Goal: Task Accomplishment & Management: Manage account settings

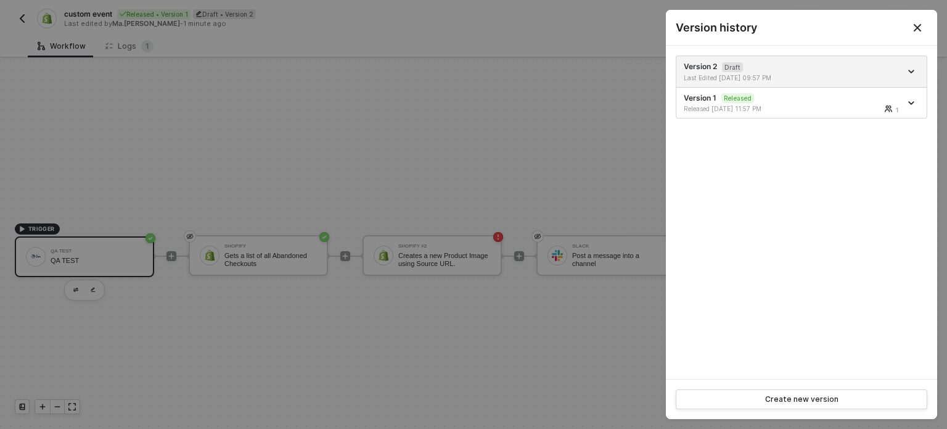
scroll to position [22, 0]
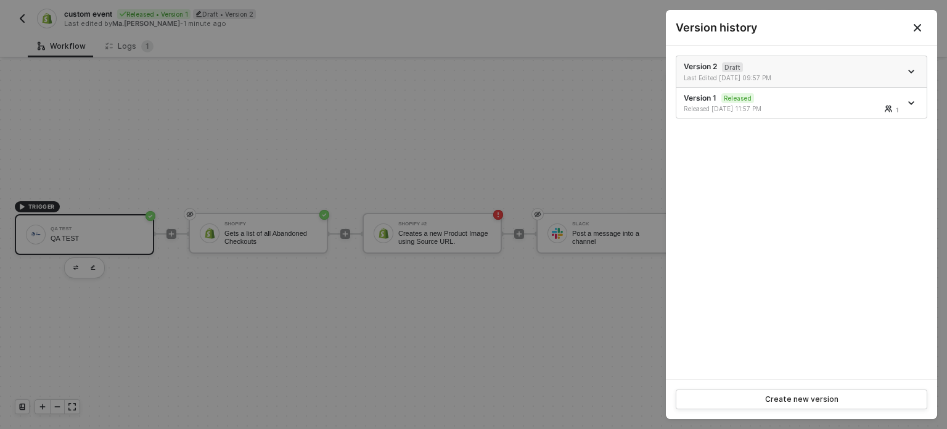
click at [911, 72] on icon "icon-arrow-down" at bounding box center [911, 71] width 5 height 2
click at [782, 296] on div "Version 2 Draft Last Edited 10/06/2025 09:57 PM Version 1 Released Released 10/…" at bounding box center [801, 212] width 271 height 333
click at [865, 213] on div "Version 2 Draft Last Edited 10/06/2025 09:57 PM Version 1 Released Released 10/…" at bounding box center [801, 212] width 271 height 333
click at [805, 276] on div "Version 2 Draft Last Edited 10/06/2025 09:57 PM Version 1 Released Released 10/…" at bounding box center [801, 212] width 271 height 333
click at [772, 154] on div "Version 2 Draft Last Edited 10/06/2025 09:57 PM Version 1 Released Released 10/…" at bounding box center [801, 212] width 271 height 333
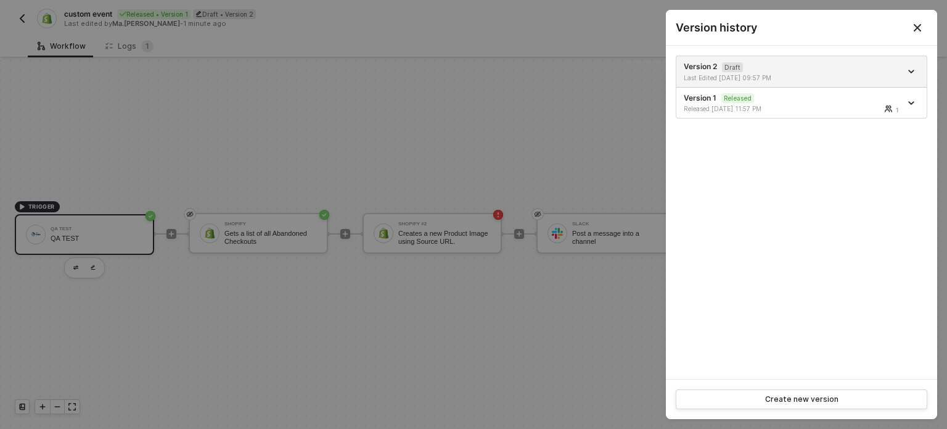
click at [659, 308] on div at bounding box center [473, 214] width 947 height 429
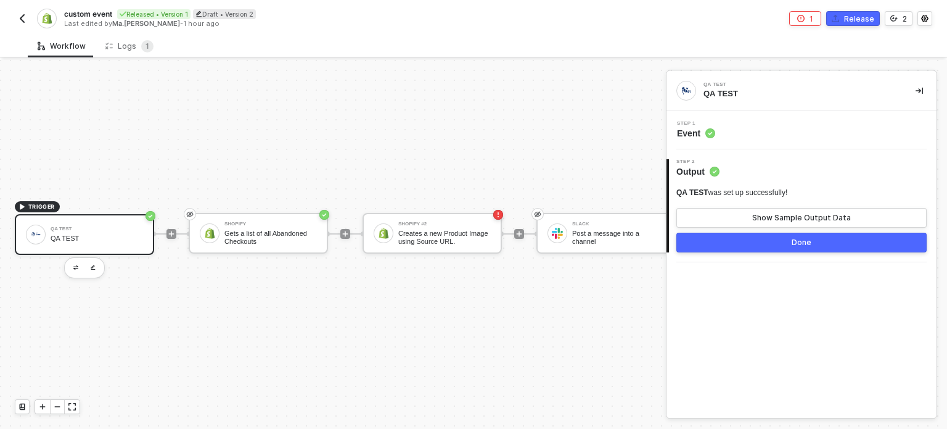
click at [763, 328] on div "QA TEST QA TEST Step 1 Event 2 Step 2 Output QA TEST was set up successfully! S…" at bounding box center [802, 244] width 270 height 347
click at [903, 17] on div "2" at bounding box center [905, 19] width 4 height 10
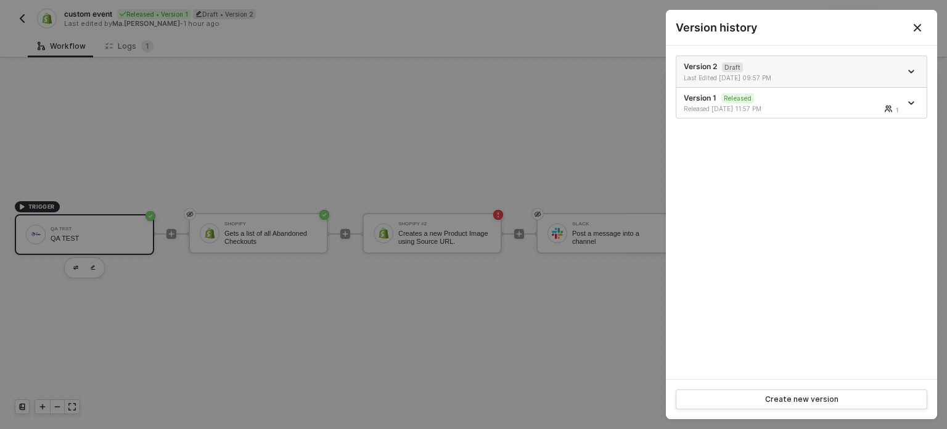
click at [909, 72] on icon "icon-arrow-down" at bounding box center [911, 71] width 6 height 6
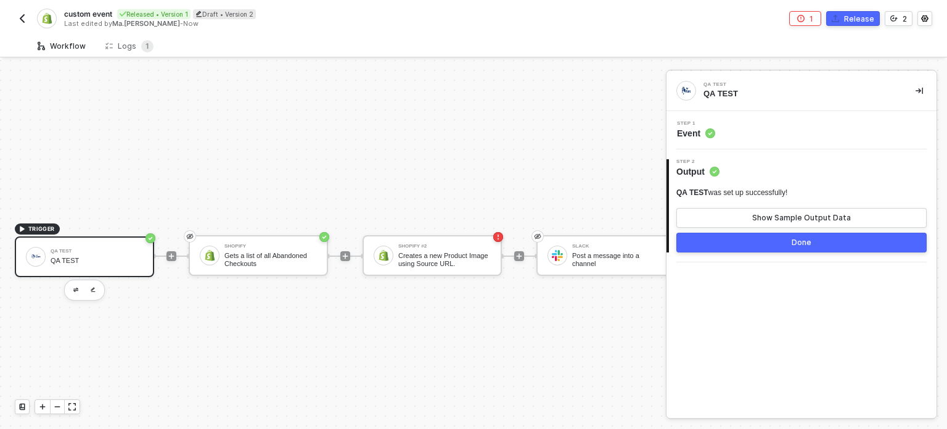
scroll to position [32, 0]
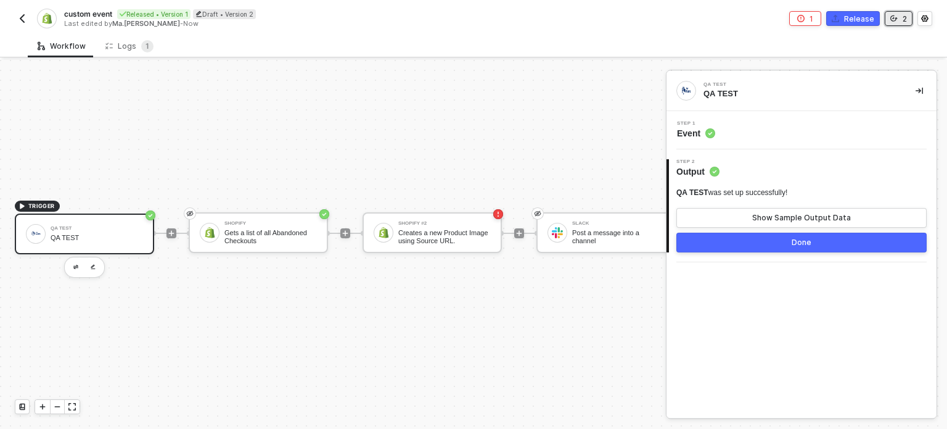
click at [898, 19] on button "2" at bounding box center [899, 18] width 28 height 15
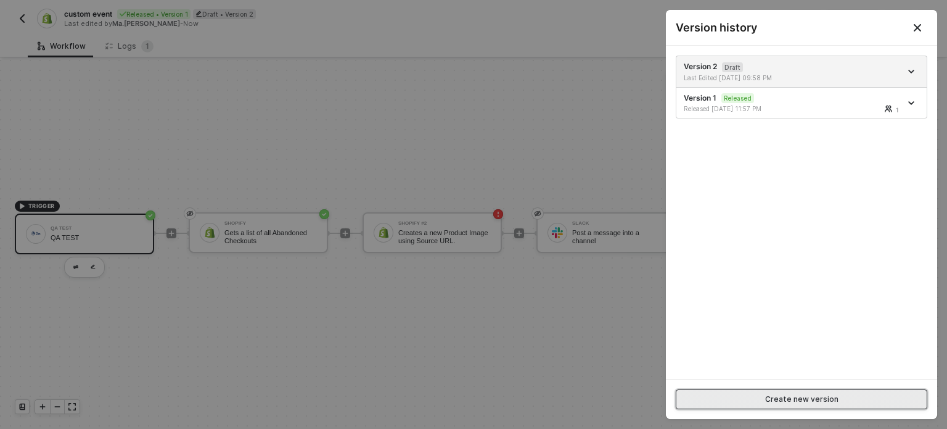
click at [769, 399] on div "Create new version" at bounding box center [801, 399] width 73 height 10
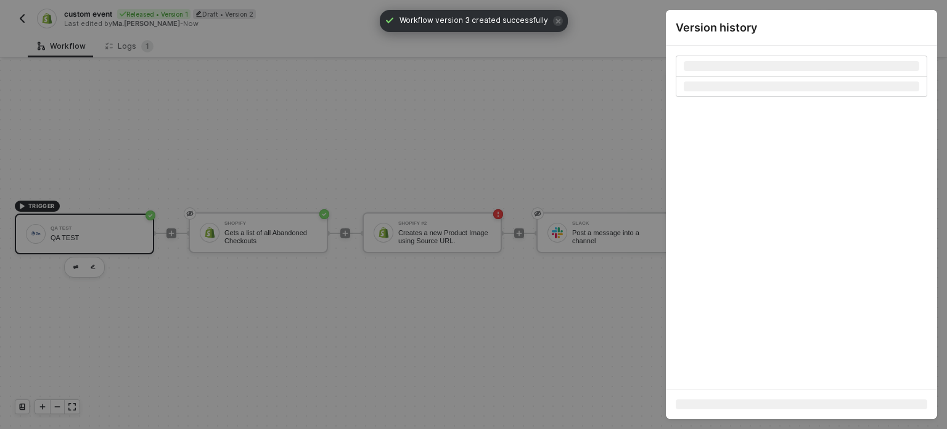
click at [520, 124] on div at bounding box center [473, 214] width 947 height 429
click at [22, 19] on div at bounding box center [473, 214] width 947 height 429
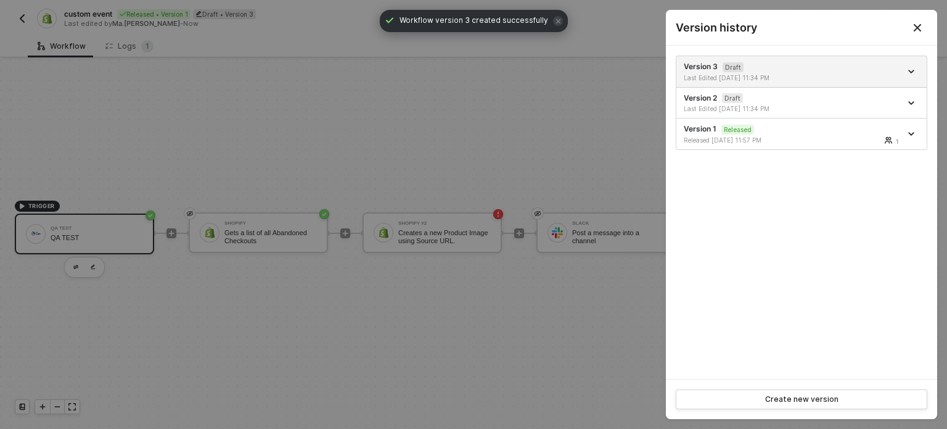
click at [904, 28] on button "Close" at bounding box center [917, 27] width 39 height 35
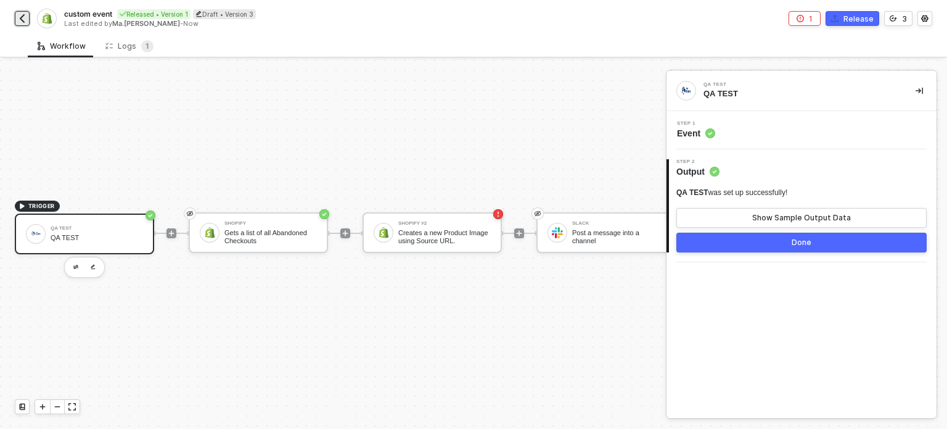
click at [21, 22] on img "button" at bounding box center [22, 19] width 10 height 10
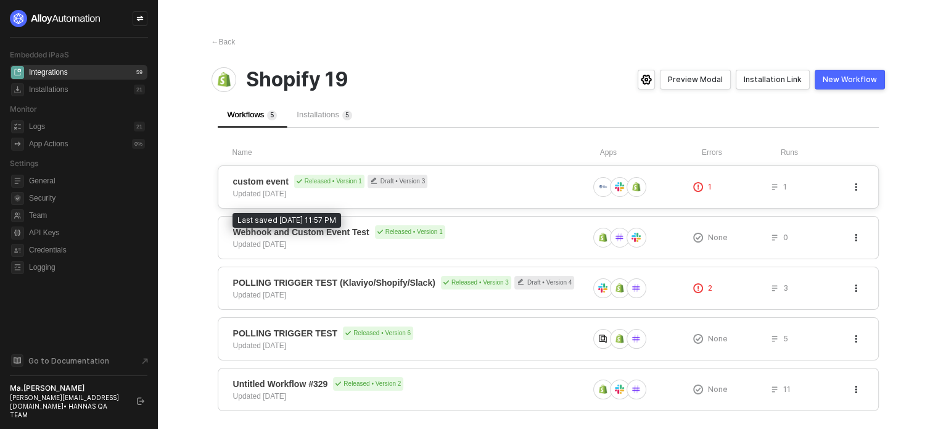
click at [258, 191] on div "Updated [DATE]" at bounding box center [259, 193] width 53 height 11
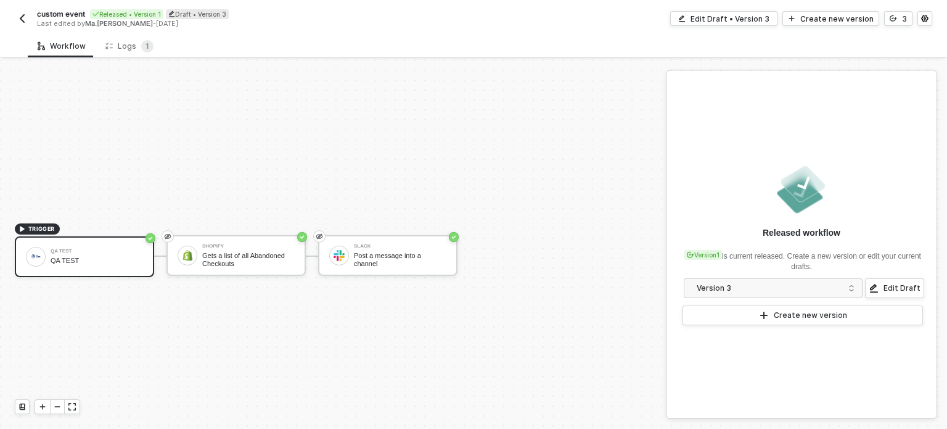
scroll to position [22, 0]
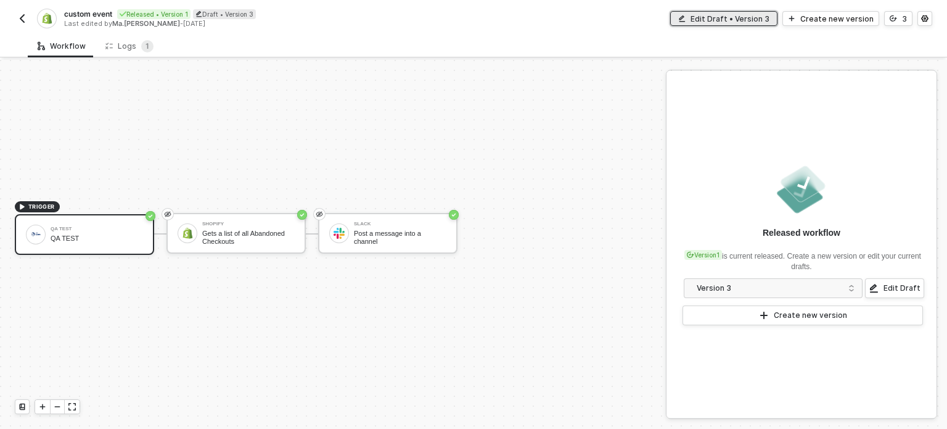
click at [710, 17] on div "Edit Draft • Version 3" at bounding box center [730, 19] width 79 height 10
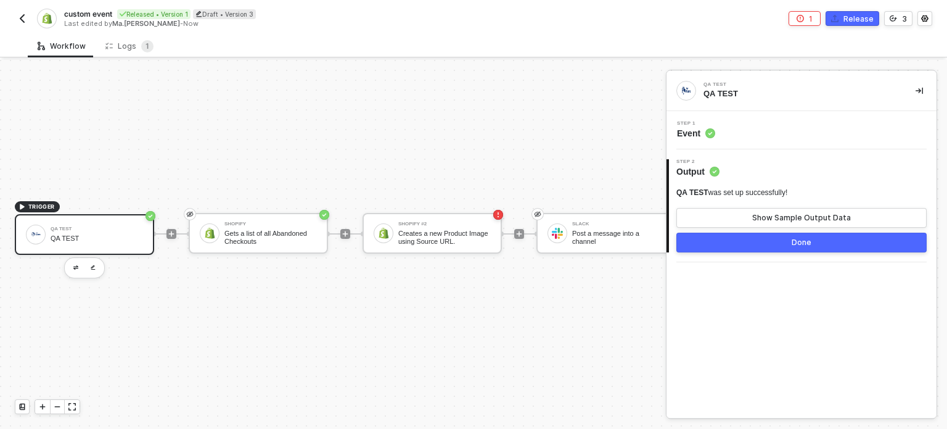
drag, startPoint x: 21, startPoint y: 29, endPoint x: 655, endPoint y: 29, distance: 634.5
click at [22, 29] on div "custom event Released • Version 1 Draft • Version 3 Last edited by Ma.Hanna Gra…" at bounding box center [474, 17] width 918 height 35
click at [26, 23] on button "button" at bounding box center [22, 18] width 15 height 15
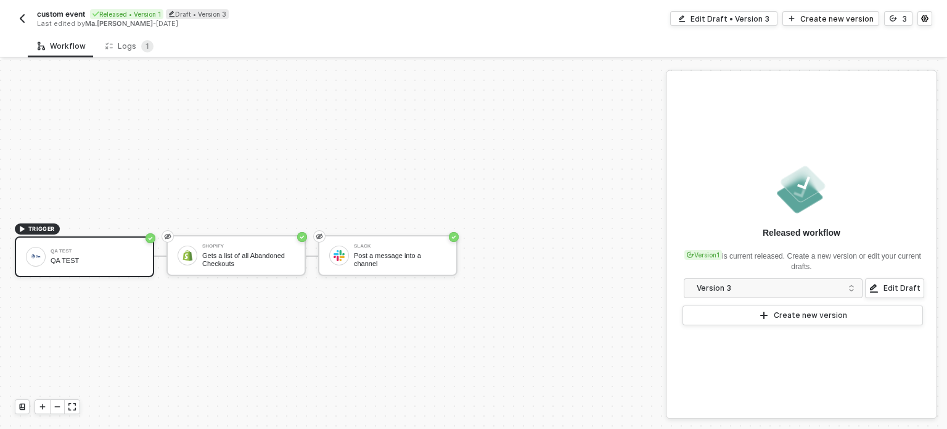
scroll to position [22, 0]
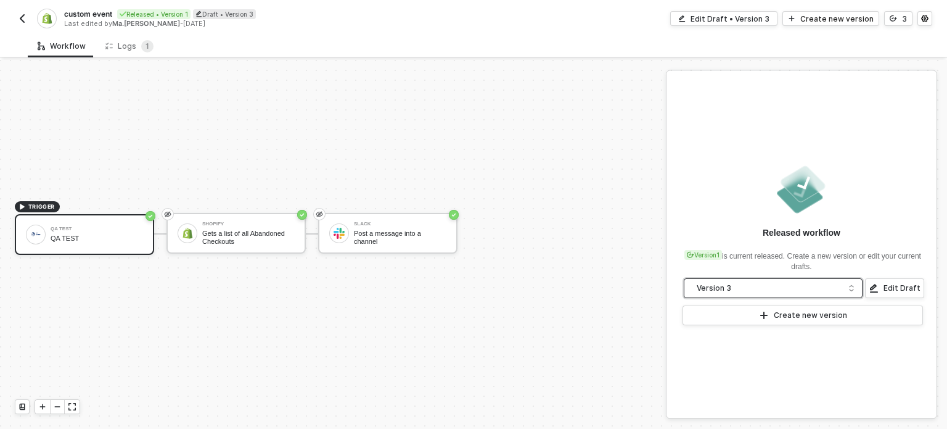
click at [792, 280] on input "search" at bounding box center [773, 289] width 163 height 20
click at [765, 299] on div "Released workflow Version 1 is current released. Create a new version or edit y…" at bounding box center [802, 244] width 270 height 347
click at [766, 288] on div "Version 3" at bounding box center [769, 288] width 145 height 14
click at [711, 287] on div "Version 3" at bounding box center [769, 288] width 145 height 14
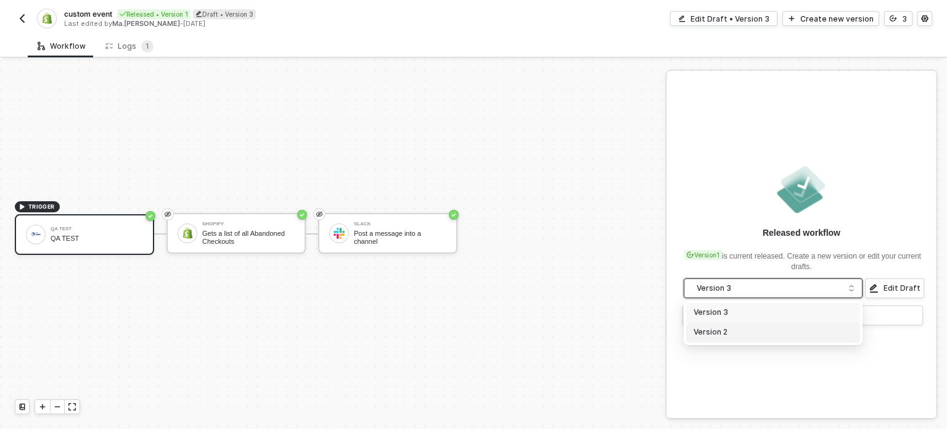
click at [710, 331] on div "Version 2" at bounding box center [773, 332] width 159 height 12
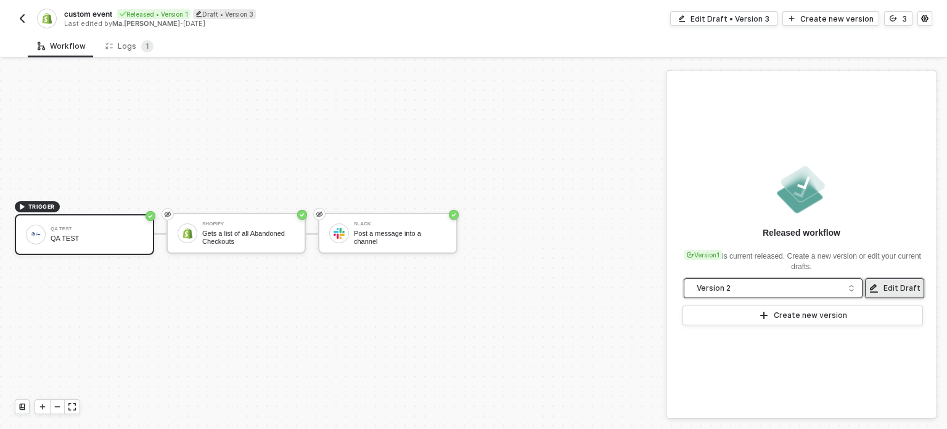
click at [899, 287] on div "Edit Draft" at bounding box center [902, 288] width 37 height 10
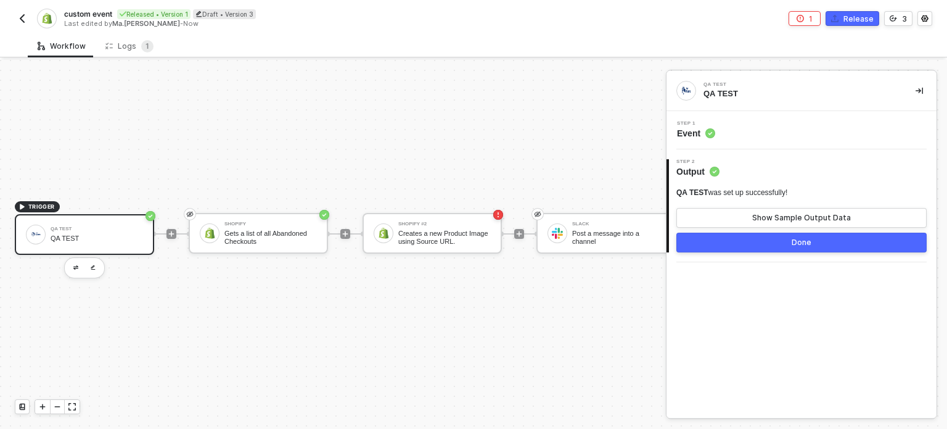
drag, startPoint x: 357, startPoint y: 413, endPoint x: 365, endPoint y: 401, distance: 14.2
click at [357, 413] on div "TRIGGER QA TEST QA TEST Shopify Gets a list of all Abandoned Checkouts Shopify …" at bounding box center [349, 234] width 698 height 392
click at [250, 17] on div "Draft • Version 3" at bounding box center [224, 14] width 63 height 10
click at [329, 47] on div "Workflow Logs 1" at bounding box center [487, 46] width 919 height 23
click at [325, 12] on div "Cancel" at bounding box center [327, 14] width 25 height 10
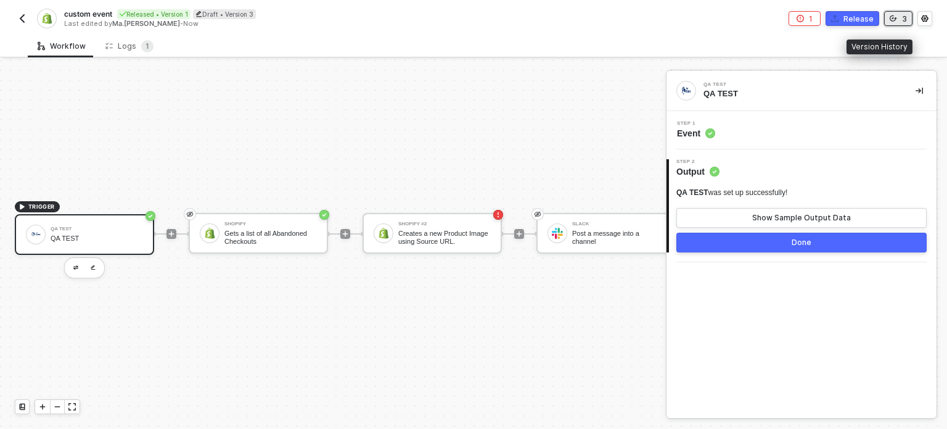
click at [908, 20] on button "3" at bounding box center [898, 18] width 28 height 15
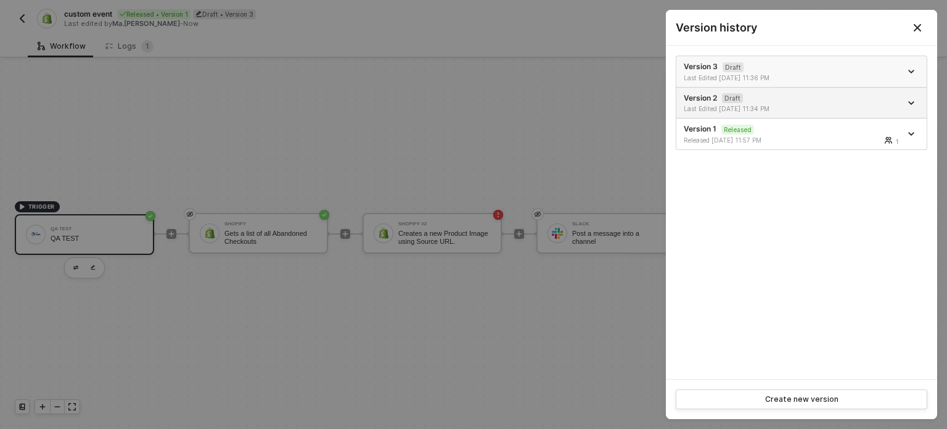
click at [915, 74] on div at bounding box center [913, 71] width 14 height 15
click at [910, 70] on icon "icon-arrow-down" at bounding box center [911, 71] width 5 height 2
click at [846, 143] on div "Delete" at bounding box center [868, 140] width 76 height 12
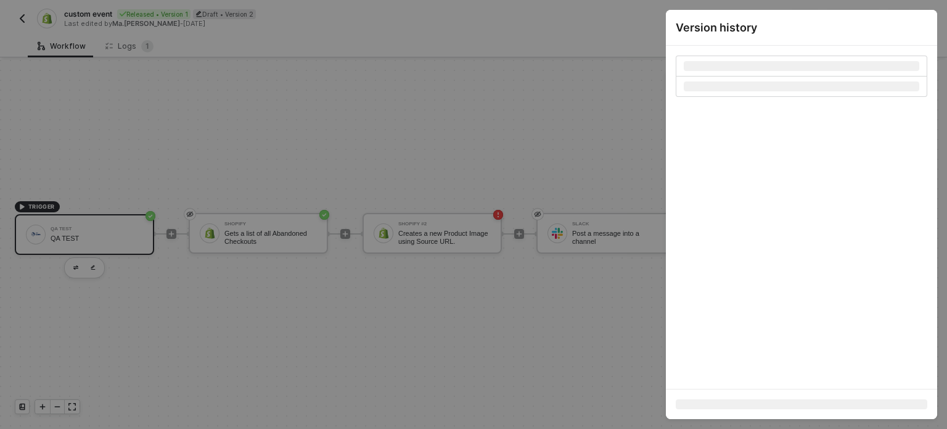
click at [369, 120] on div at bounding box center [473, 214] width 947 height 429
drag, startPoint x: 471, startPoint y: 337, endPoint x: 493, endPoint y: 170, distance: 168.6
click at [474, 330] on div at bounding box center [473, 214] width 947 height 429
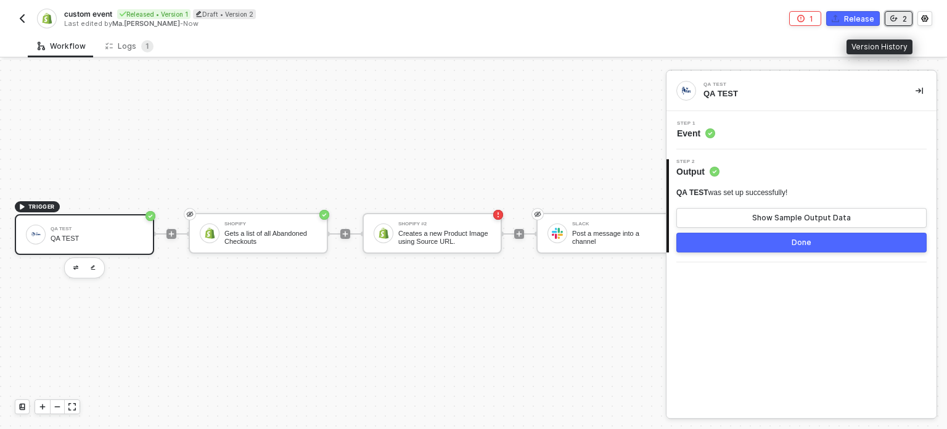
click at [898, 20] on button "2" at bounding box center [899, 18] width 28 height 15
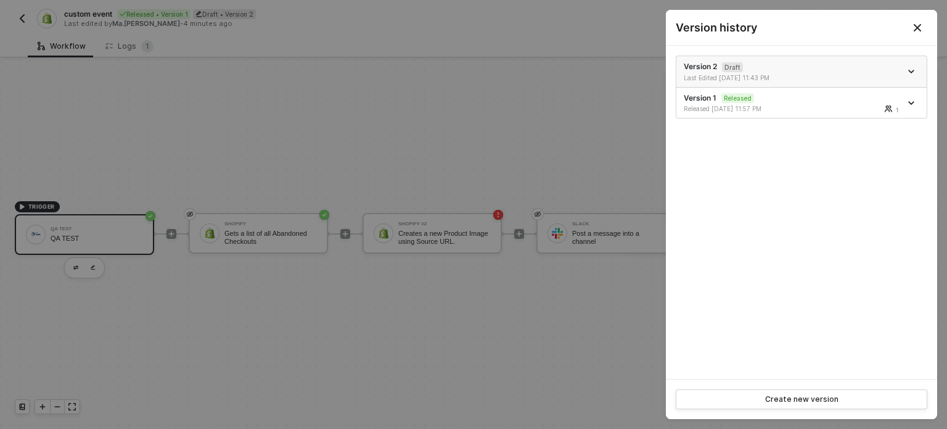
click at [753, 73] on div "Last Edited 10/06/2025 11:43 PM" at bounding box center [739, 77] width 110 height 9
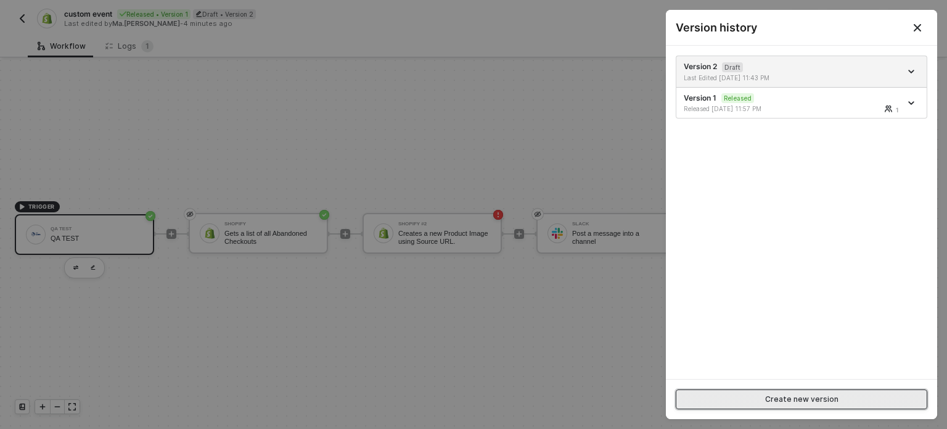
click at [798, 390] on button "Create new version" at bounding box center [802, 399] width 252 height 20
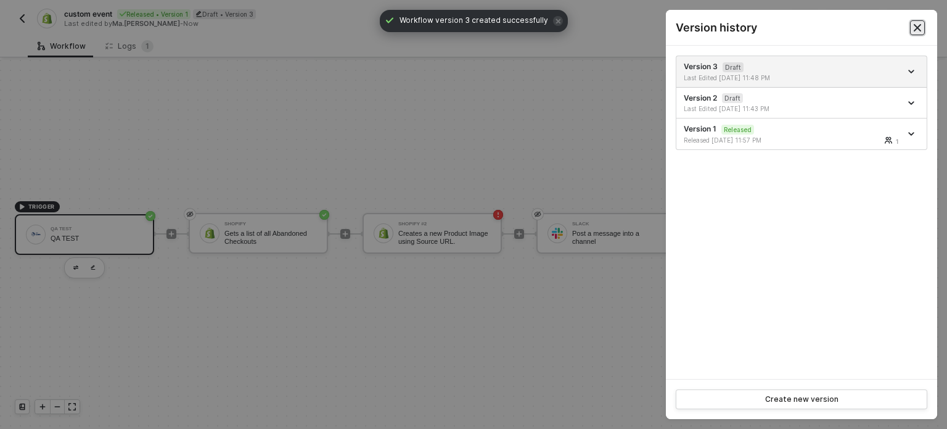
click at [918, 26] on icon "Close" at bounding box center [917, 27] width 7 height 7
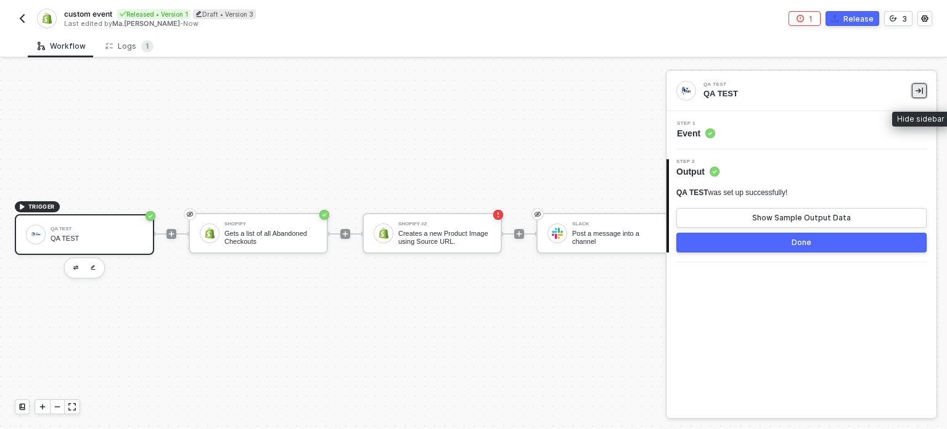
click at [918, 88] on icon "icon-collapse-right" at bounding box center [919, 90] width 7 height 7
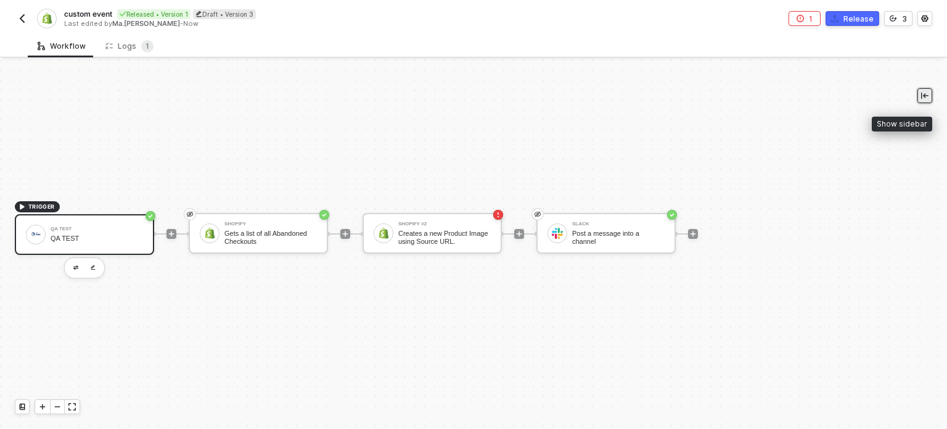
click at [918, 88] on button "button" at bounding box center [925, 95] width 15 height 15
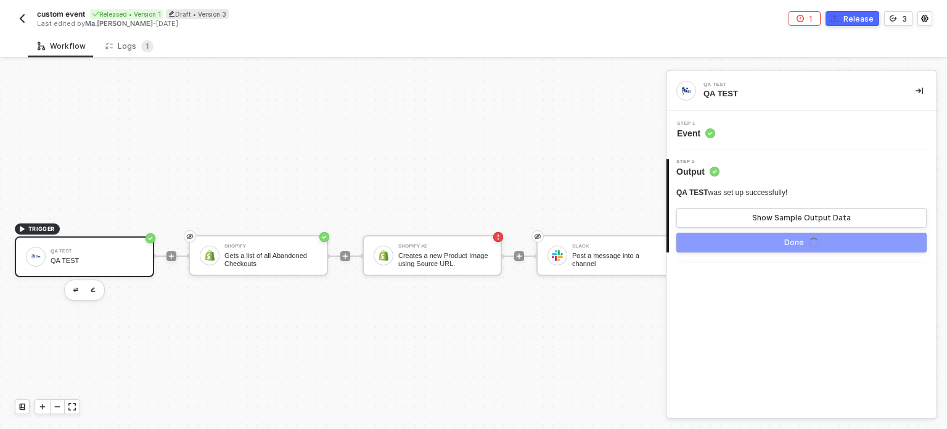
scroll to position [32, 0]
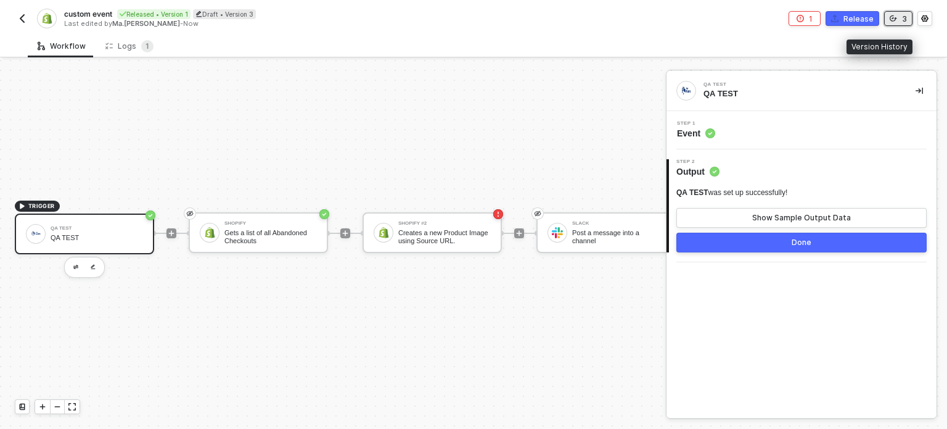
click at [905, 18] on div "3" at bounding box center [904, 19] width 5 height 10
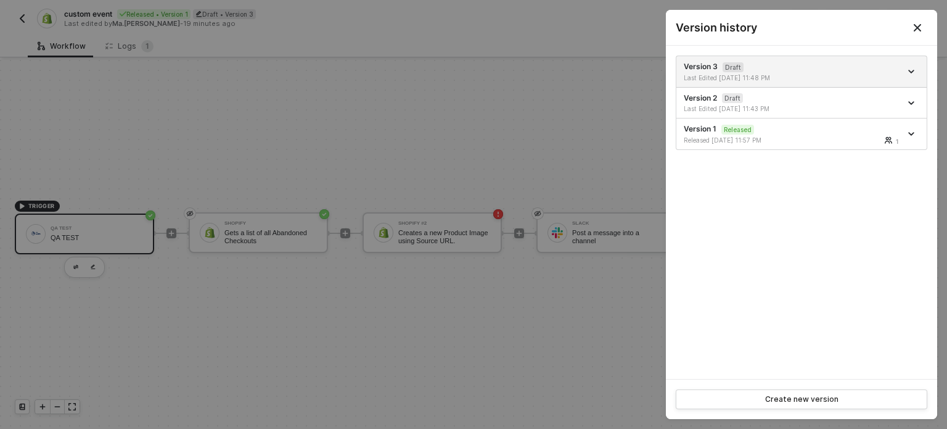
click at [905, 18] on button "Close" at bounding box center [917, 27] width 39 height 35
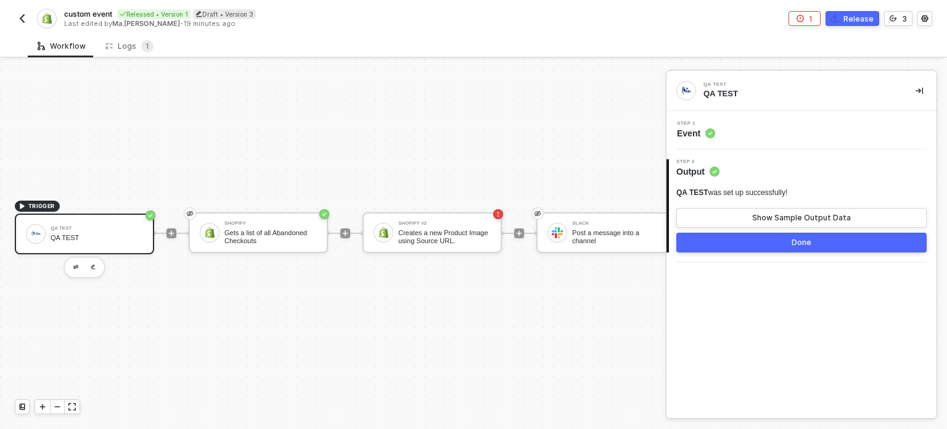
click at [645, 121] on div "TRIGGER QA TEST QA TEST Shopify Gets a list of all Abandoned Checkouts Shopify …" at bounding box center [349, 233] width 698 height 392
click at [477, 239] on div "Shopify #2 Creates a new Product Image using Source URL." at bounding box center [432, 232] width 139 height 41
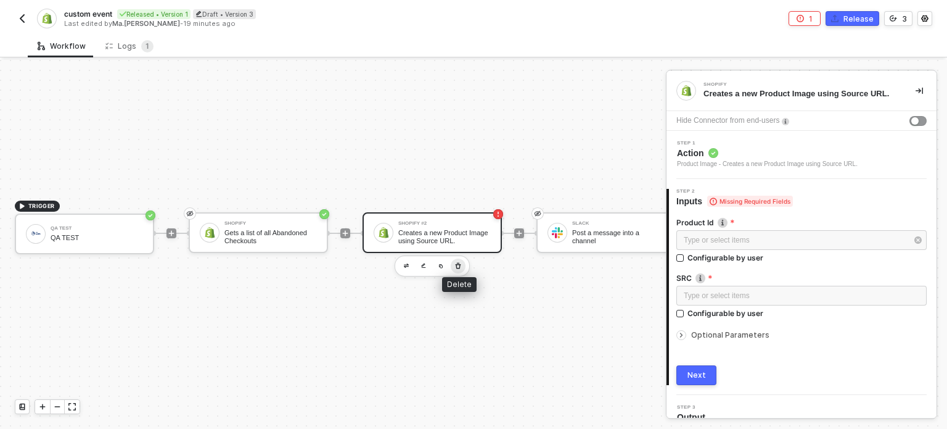
click at [453, 258] on button "button" at bounding box center [458, 265] width 15 height 15
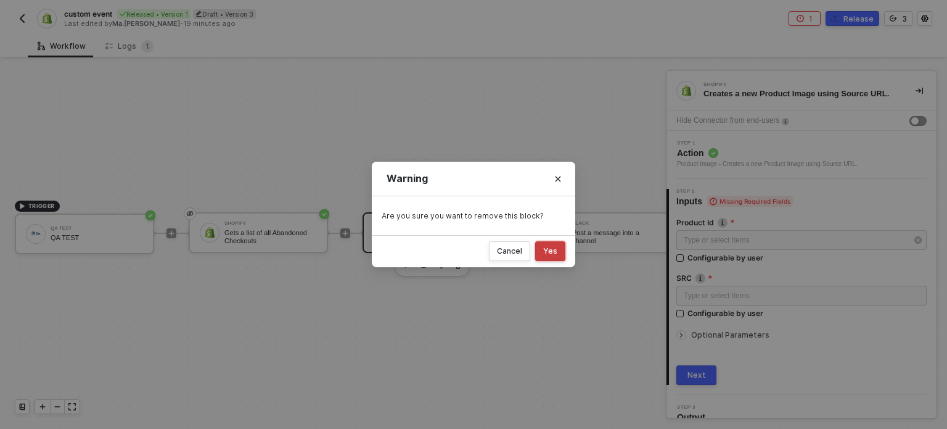
click at [562, 245] on button "Yes" at bounding box center [550, 251] width 30 height 20
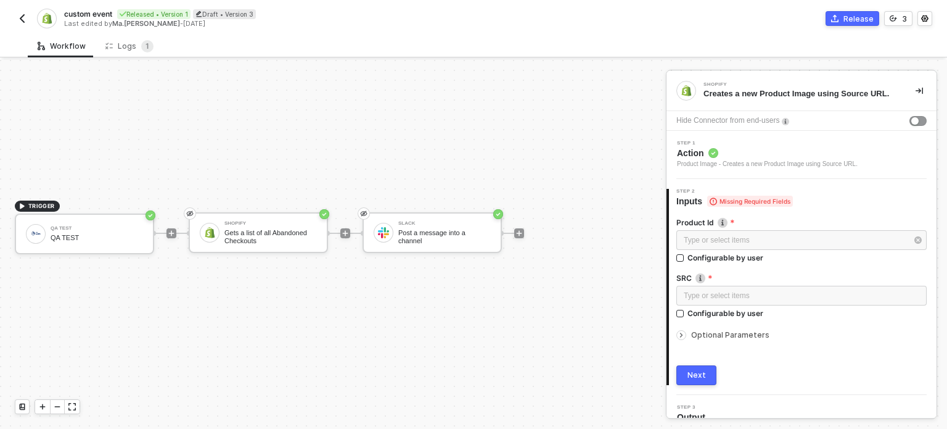
scroll to position [22, 0]
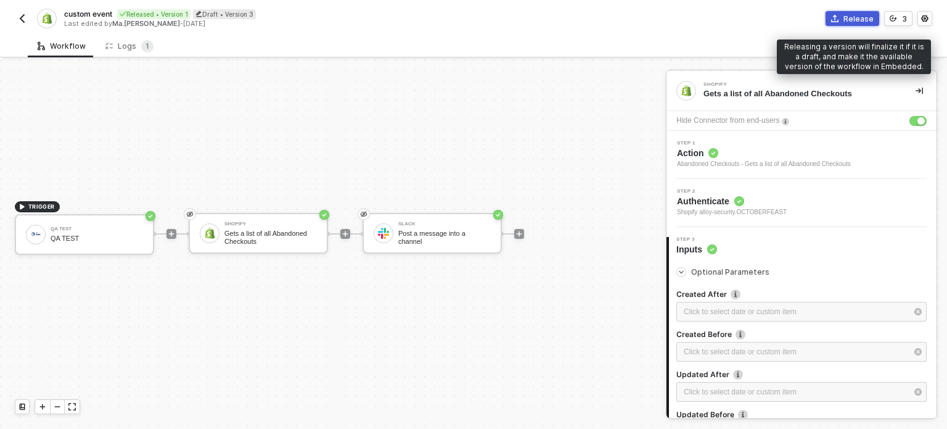
click at [873, 19] on div "Release" at bounding box center [859, 19] width 30 height 10
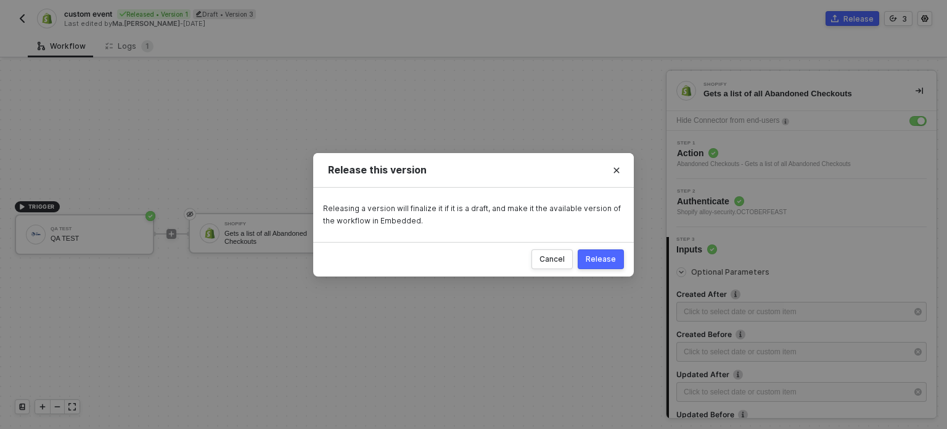
click at [596, 260] on div "Release" at bounding box center [601, 259] width 30 height 10
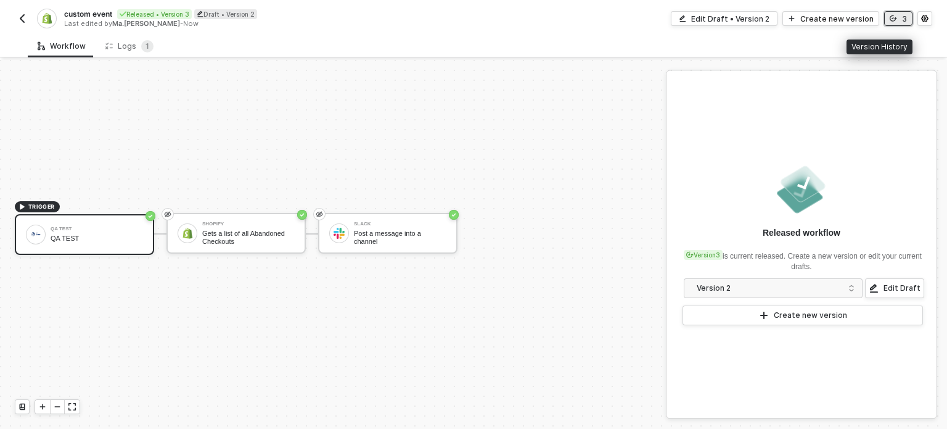
click at [903, 21] on div "3" at bounding box center [904, 19] width 5 height 10
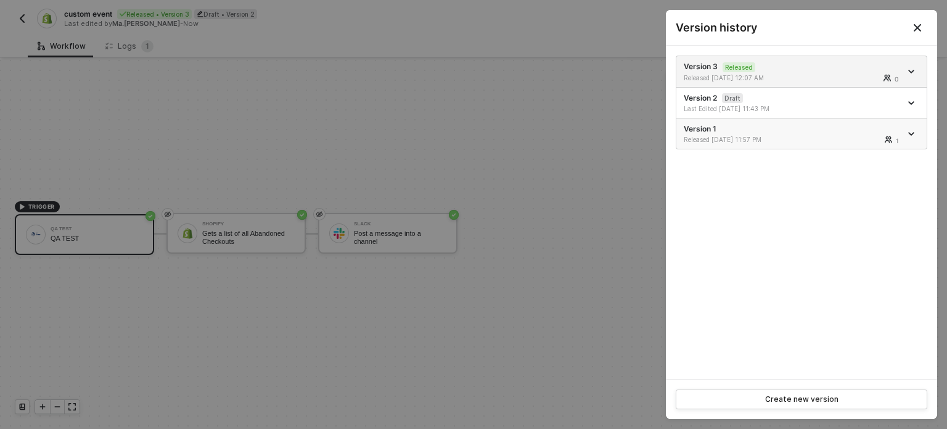
click at [911, 131] on icon "icon-arrow-down" at bounding box center [911, 134] width 6 height 6
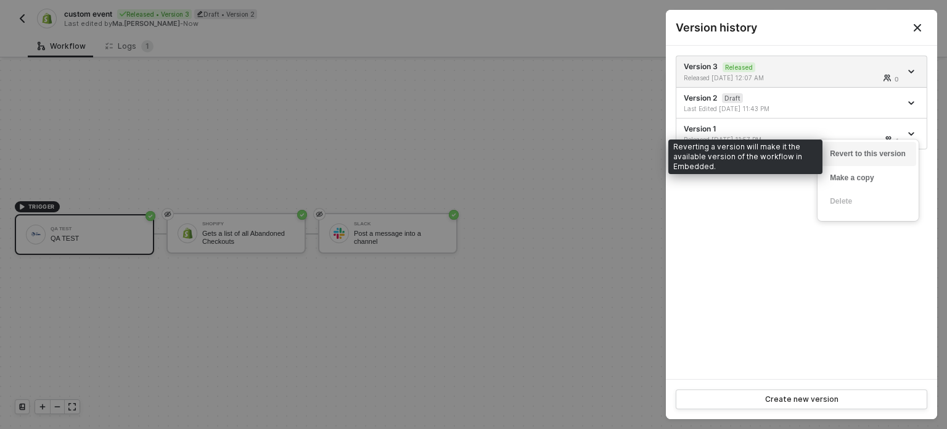
click at [885, 154] on div "Revert to this version" at bounding box center [868, 154] width 76 height 12
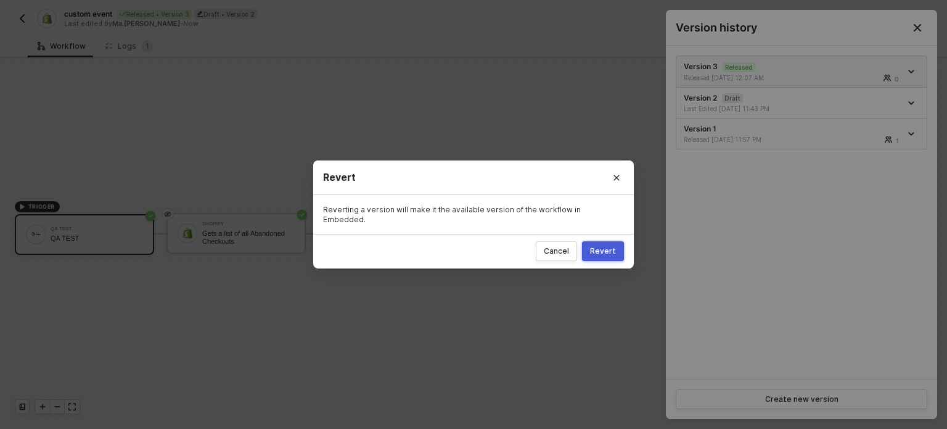
click at [605, 246] on div "Revert" at bounding box center [603, 251] width 26 height 10
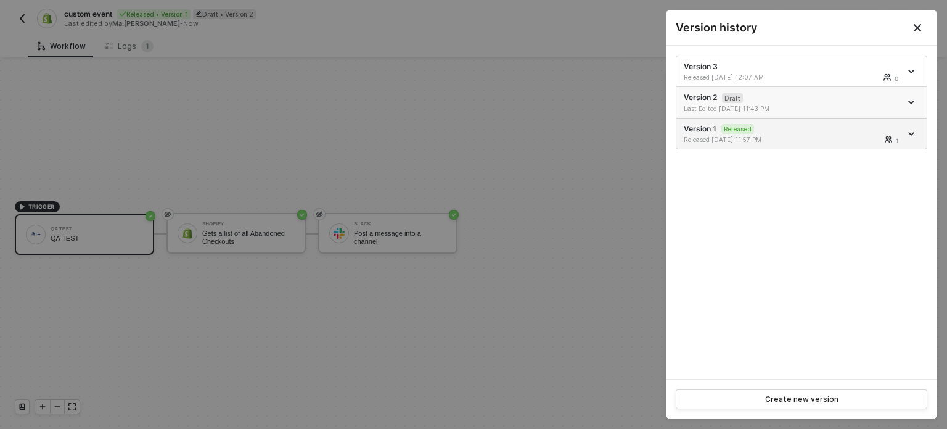
click at [913, 102] on icon "icon-arrow-down" at bounding box center [911, 102] width 5 height 2
click at [432, 214] on div at bounding box center [473, 214] width 947 height 429
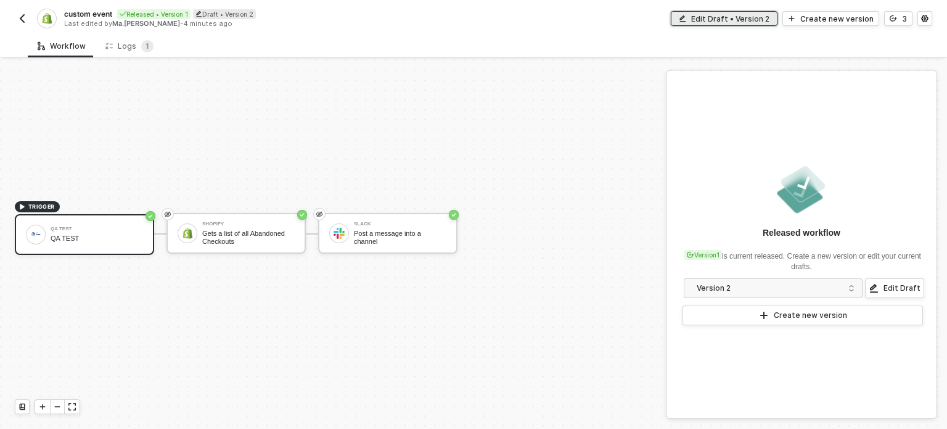
click at [707, 12] on button "Edit Draft • Version 2" at bounding box center [724, 18] width 107 height 15
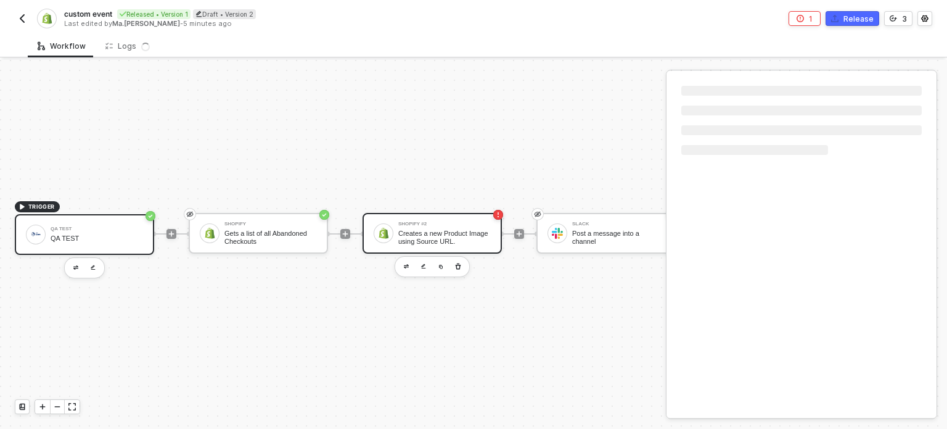
click at [472, 234] on div "Creates a new Product Image using Source URL." at bounding box center [444, 236] width 92 height 15
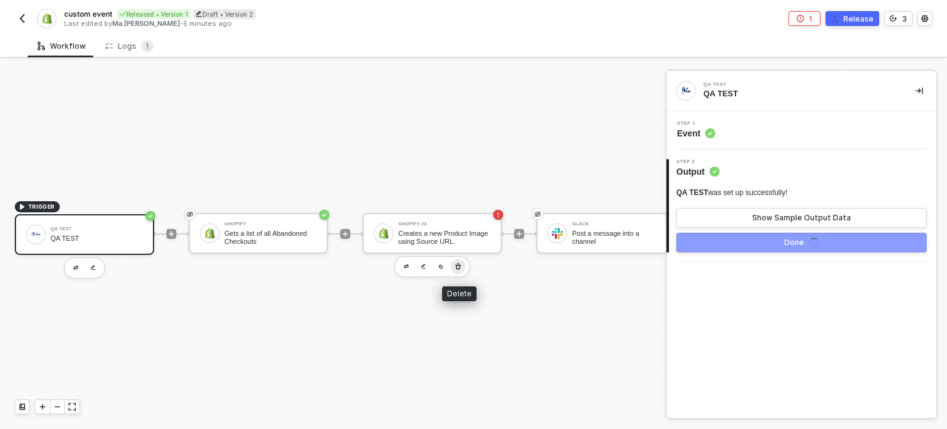
click at [461, 268] on icon "button" at bounding box center [457, 266] width 7 height 10
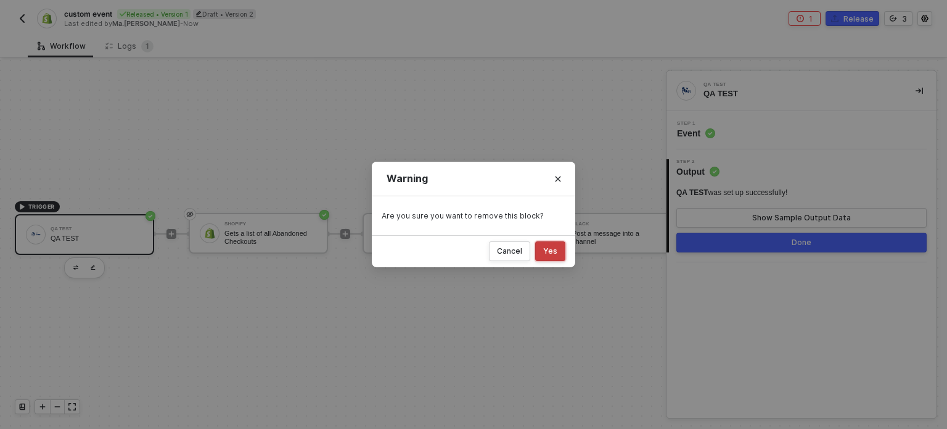
click at [545, 252] on div "Yes" at bounding box center [550, 251] width 14 height 10
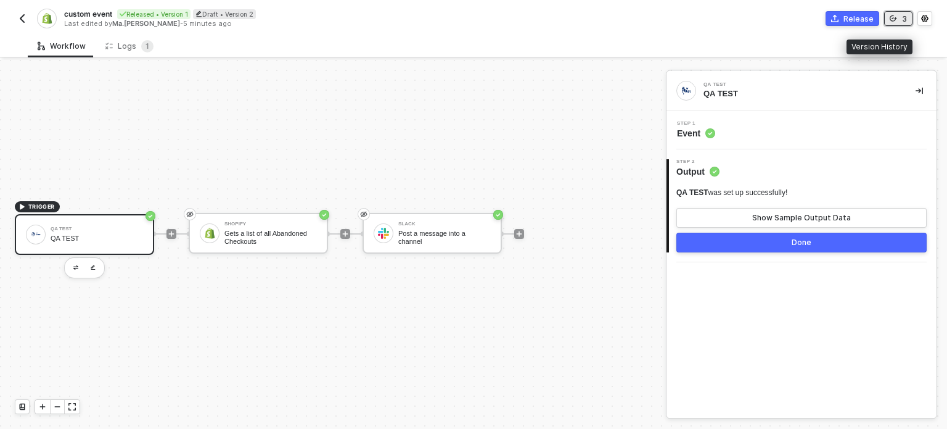
click at [889, 17] on button "3" at bounding box center [898, 18] width 28 height 15
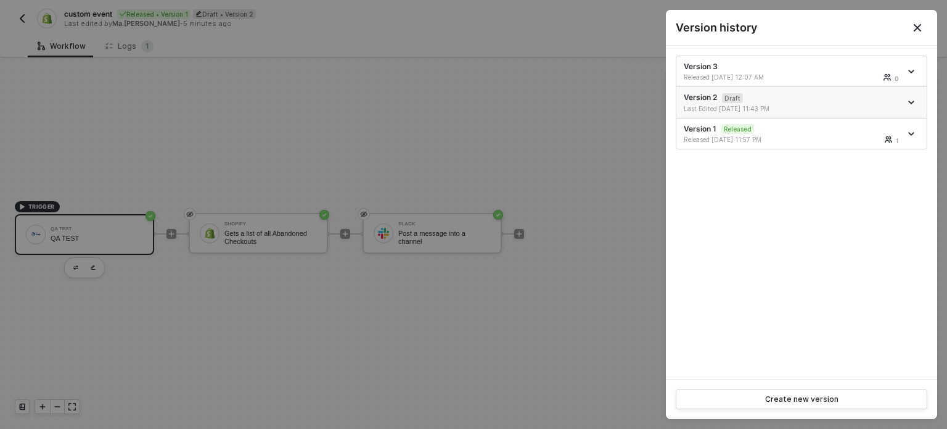
click at [911, 98] on div at bounding box center [913, 102] width 14 height 15
click at [910, 101] on icon "icon-arrow-down" at bounding box center [911, 102] width 5 height 2
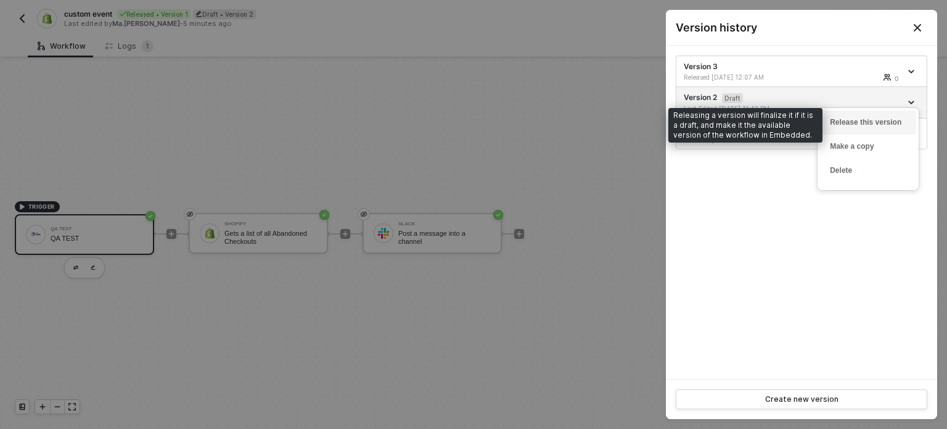
click at [851, 121] on div "Release this version" at bounding box center [868, 123] width 76 height 12
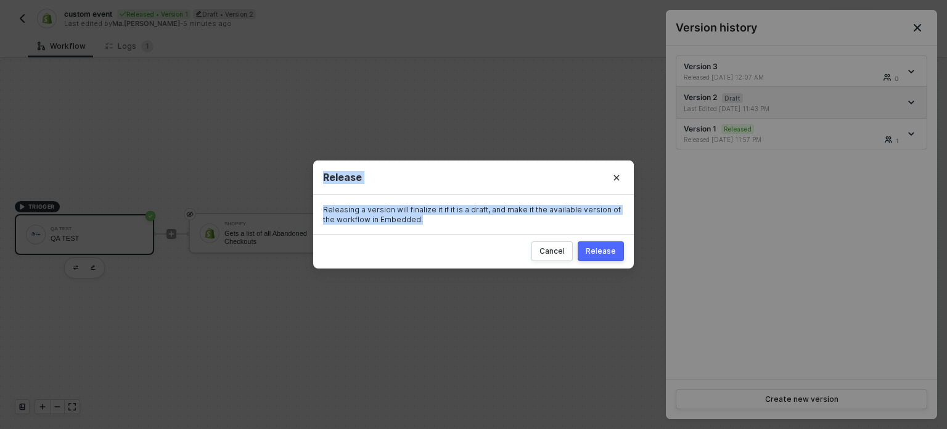
drag, startPoint x: 445, startPoint y: 224, endPoint x: 304, endPoint y: 212, distance: 141.1
click at [304, 212] on div "Release Releasing a version will finalize it if it is a draft, and make it the …" at bounding box center [473, 214] width 947 height 429
click at [350, 209] on div "Releasing a version will finalize it if it is a draft, and make it the availabl…" at bounding box center [473, 214] width 301 height 19
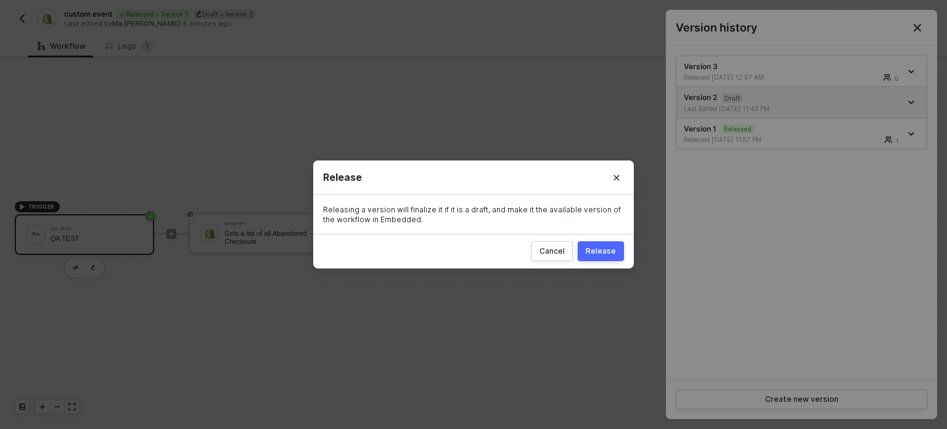
click at [356, 206] on div "Releasing a version will finalize it if it is a draft, and make it the availabl…" at bounding box center [473, 214] width 301 height 19
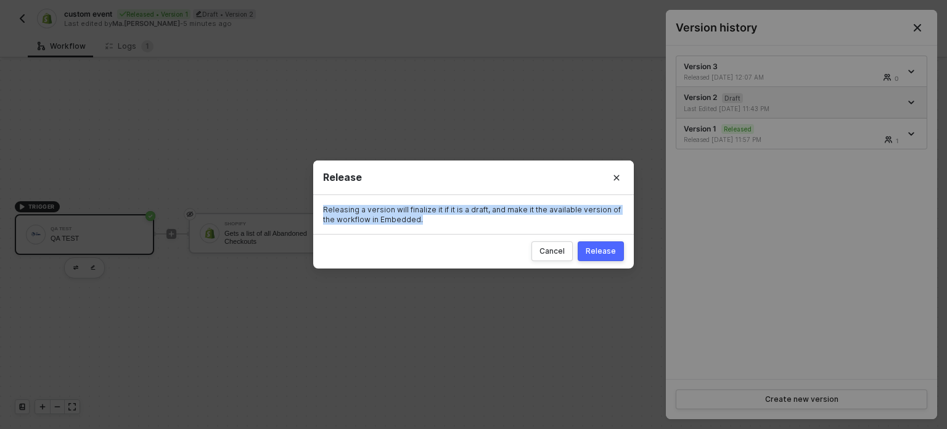
click at [356, 206] on div "Releasing a version will finalize it if it is a draft, and make it the availabl…" at bounding box center [473, 214] width 301 height 19
copy div "Releasing a version will finalize it if it is a draft, and make it the availabl…"
click at [484, 207] on div "Releasing a version will finalize it if it is a draft, and make it the availabl…" at bounding box center [473, 214] width 301 height 19
click at [487, 215] on div "Releasing a version will finalize it if it is a draft, and make it the availabl…" at bounding box center [473, 214] width 301 height 19
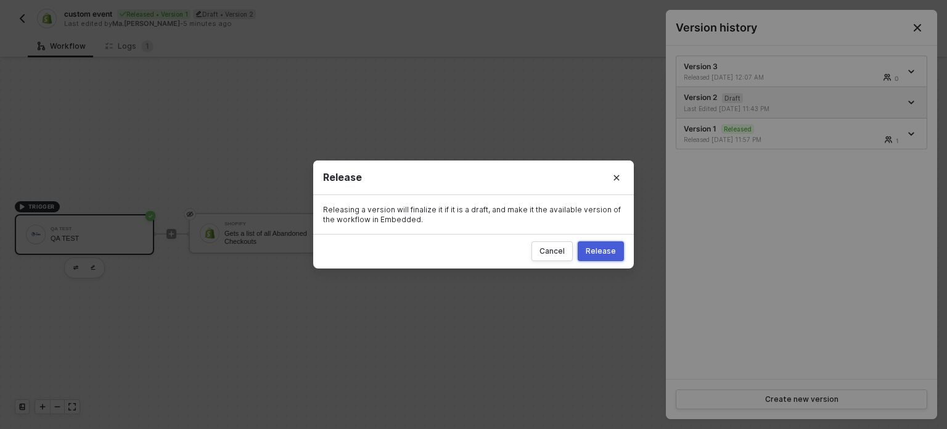
click at [609, 253] on div "Release" at bounding box center [601, 251] width 30 height 10
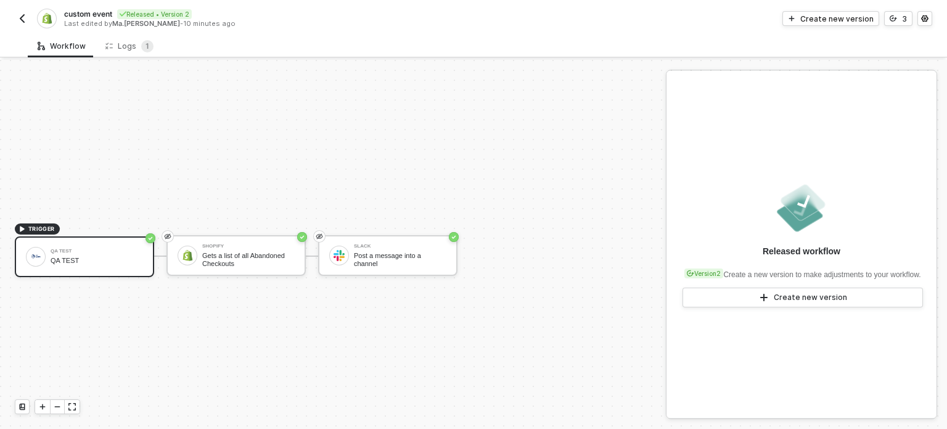
scroll to position [22, 0]
